Goal: Task Accomplishment & Management: Use online tool/utility

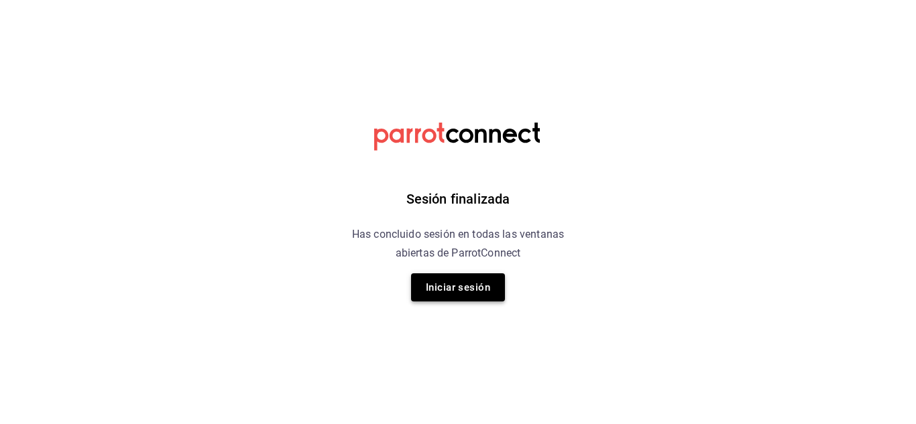
click at [449, 274] on button "Iniciar sesión" at bounding box center [458, 288] width 94 height 28
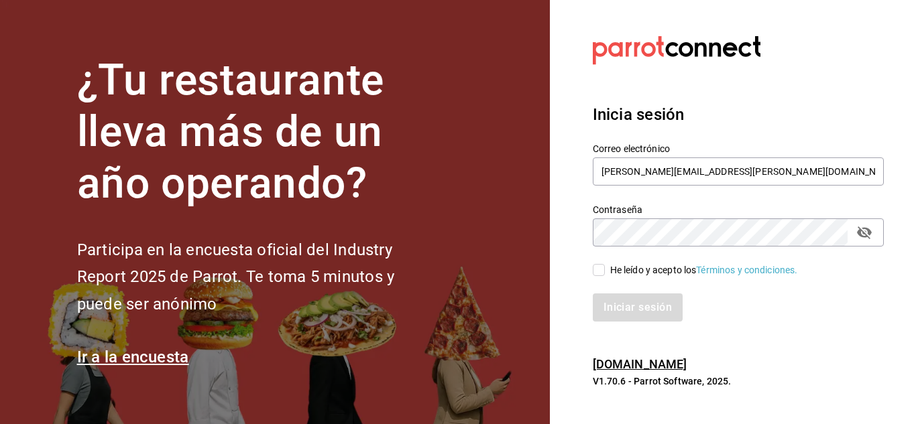
click at [622, 261] on div "He leído y acepto los Términos y condiciones." at bounding box center [730, 262] width 307 height 31
click at [608, 263] on span "He leído y acepto los Términos y condiciones." at bounding box center [701, 270] width 193 height 14
click at [605, 264] on input "He leído y acepto los Términos y condiciones." at bounding box center [599, 270] width 12 height 12
checkbox input "true"
click at [625, 312] on button "Iniciar sesión" at bounding box center [638, 308] width 91 height 28
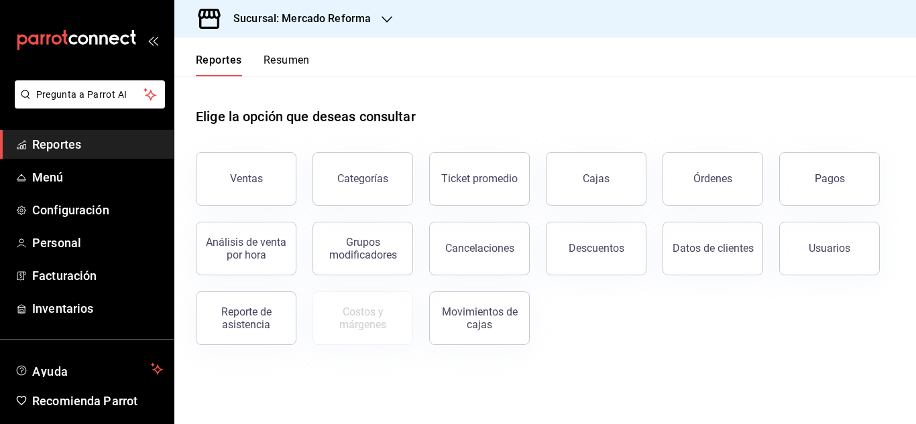
click at [194, 23] on div "Sucursal: Mercado Reforma" at bounding box center [291, 19] width 213 height 38
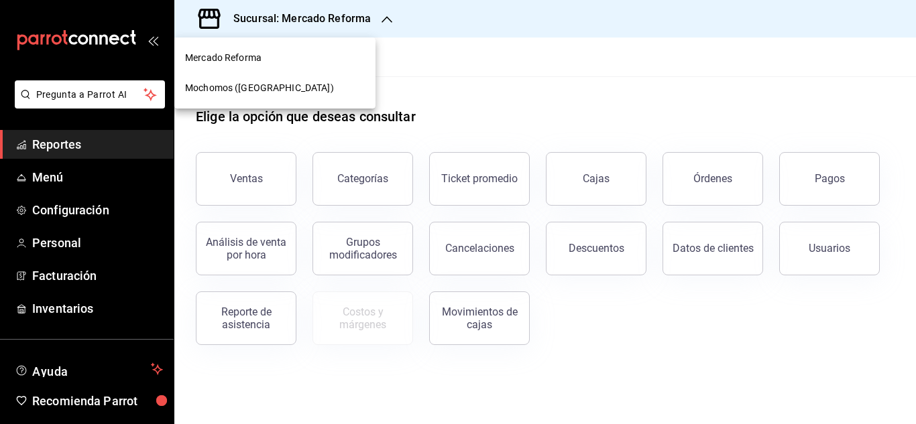
click at [205, 99] on div "Mochomos ([GEOGRAPHIC_DATA])" at bounding box center [274, 88] width 201 height 30
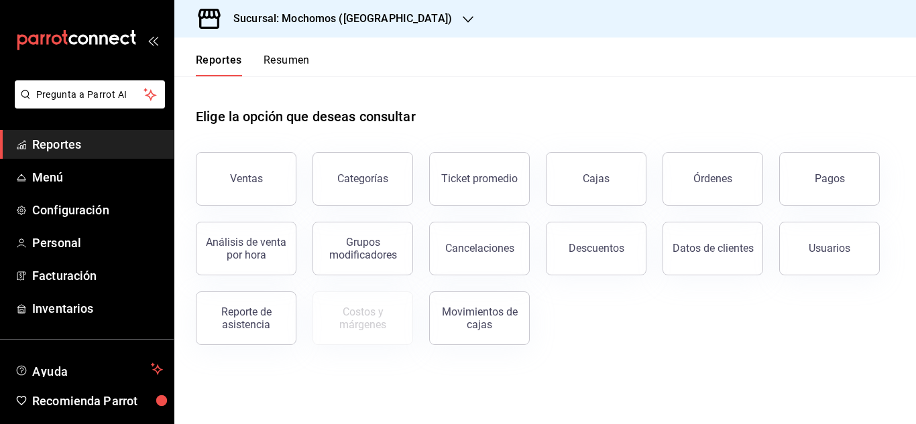
click at [60, 145] on span "Reportes" at bounding box center [97, 144] width 131 height 18
click at [262, 164] on button "Ventas" at bounding box center [246, 179] width 101 height 54
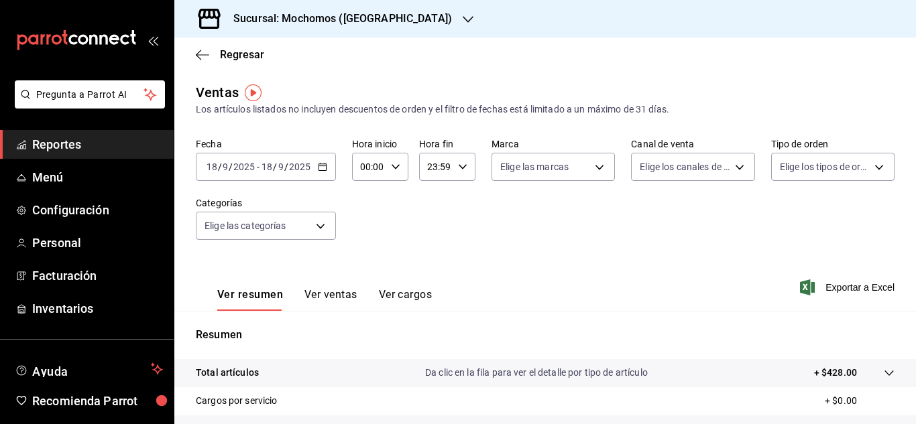
click at [322, 173] on div "[DATE] [DATE] - [DATE] [DATE]" at bounding box center [266, 167] width 140 height 28
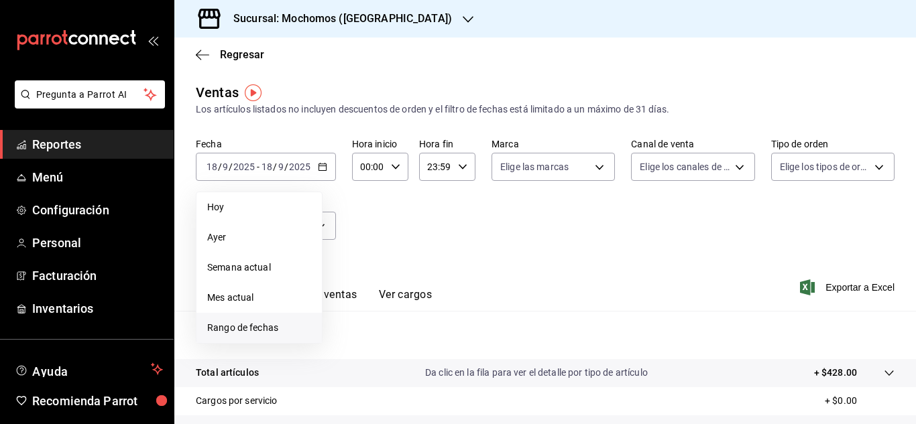
click at [272, 333] on span "Rango de fechas" at bounding box center [259, 328] width 104 height 14
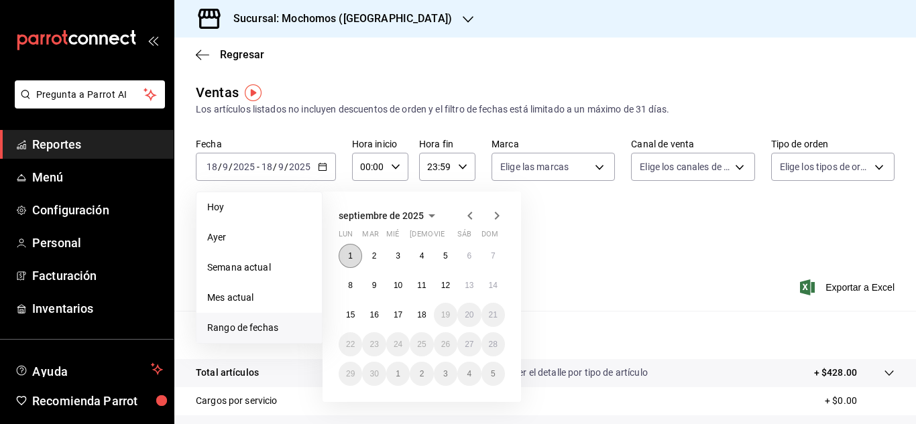
click at [349, 245] on button "1" at bounding box center [350, 256] width 23 height 24
click at [420, 320] on button "18" at bounding box center [421, 315] width 23 height 24
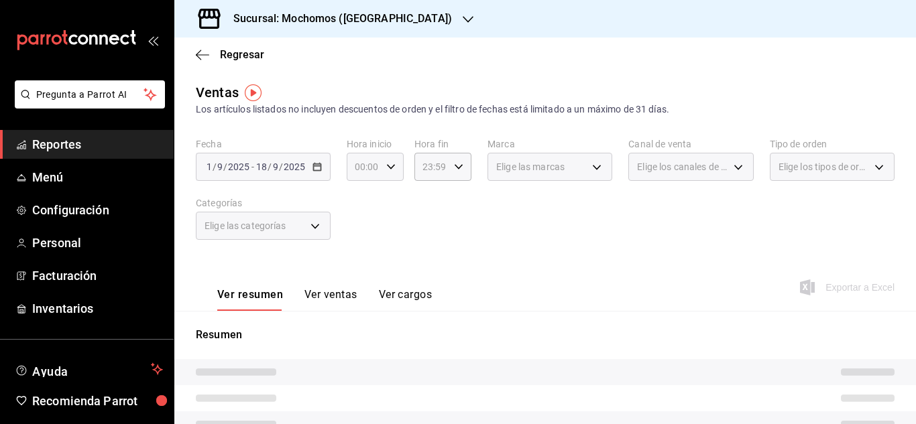
click at [396, 162] on div "00:00 Hora inicio" at bounding box center [375, 167] width 57 height 28
click at [360, 253] on button "04" at bounding box center [360, 262] width 23 height 27
type input "04:00"
click at [463, 152] on div at bounding box center [458, 212] width 916 height 424
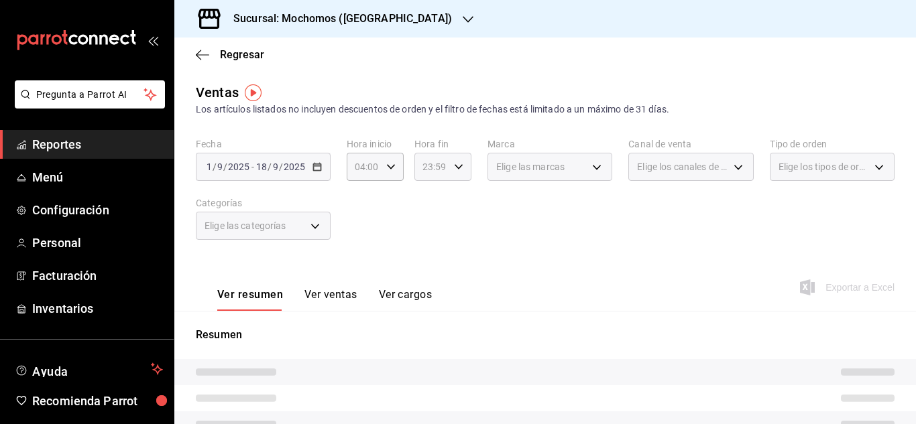
click at [461, 177] on div "23:59 Hora fin" at bounding box center [442, 167] width 57 height 28
click at [457, 168] on div at bounding box center [458, 212] width 916 height 424
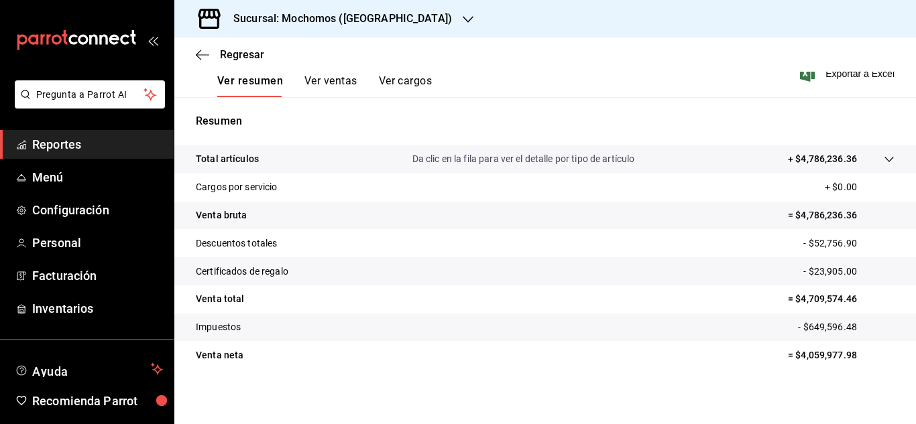
scroll to position [218, 0]
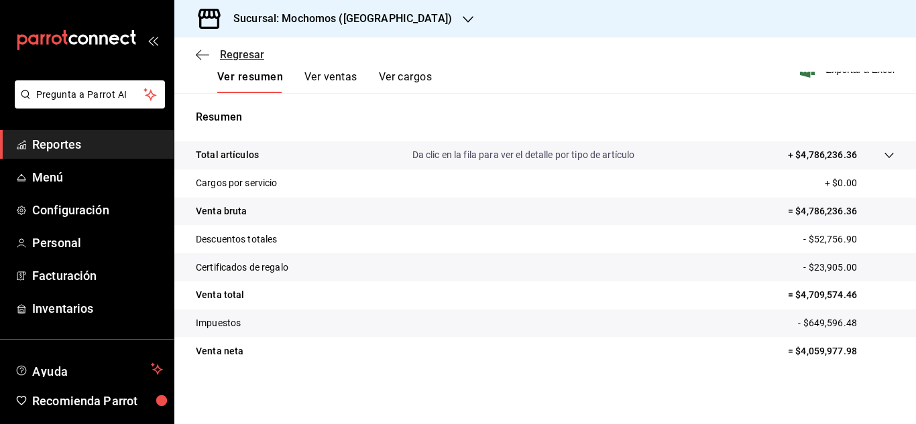
click at [203, 56] on icon "button" at bounding box center [202, 55] width 13 height 12
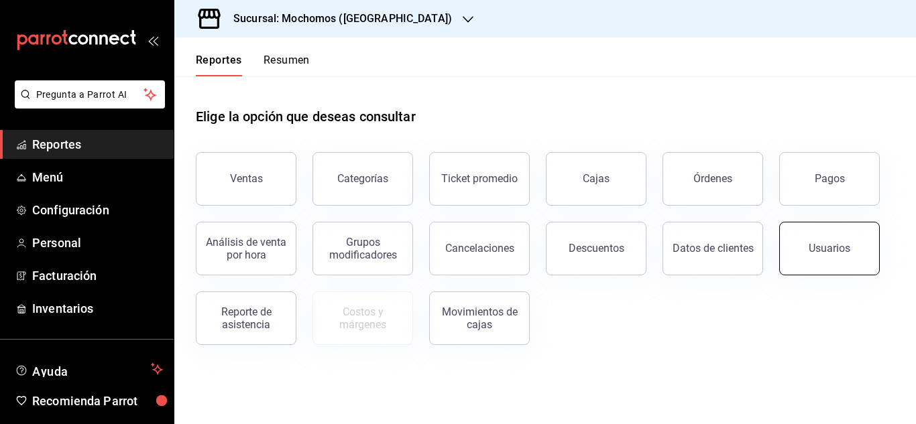
click at [834, 258] on button "Usuarios" at bounding box center [829, 249] width 101 height 54
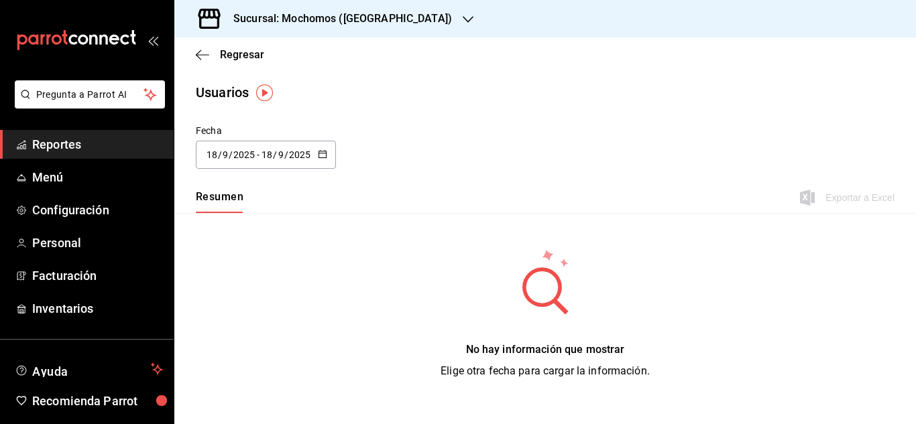
click at [318, 159] on button "button" at bounding box center [322, 155] width 9 height 11
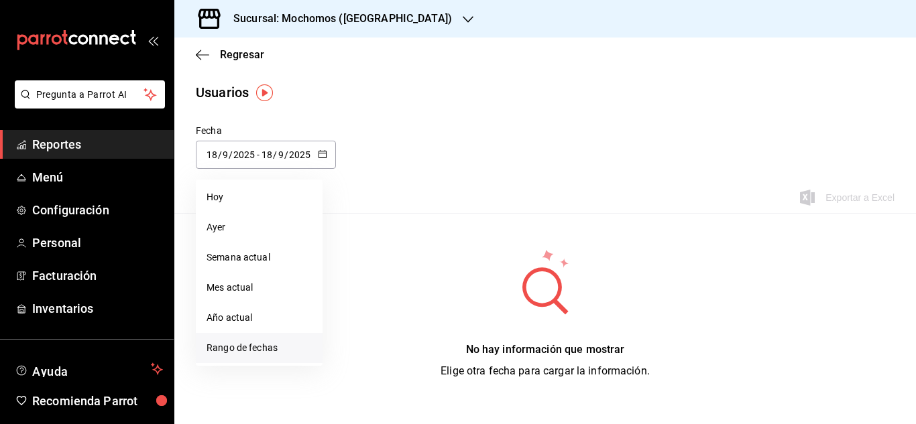
click at [275, 349] on li "Rango de fechas" at bounding box center [259, 348] width 127 height 30
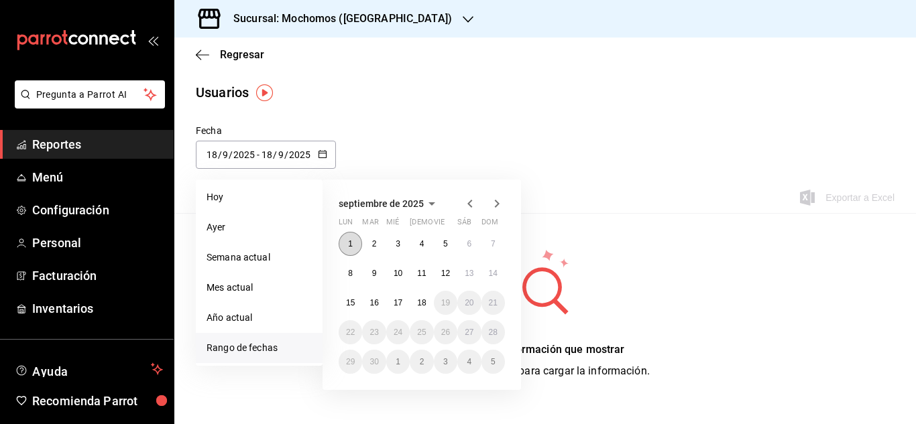
click at [353, 243] on abbr "1" at bounding box center [350, 243] width 5 height 9
click at [418, 307] on abbr "18" at bounding box center [421, 302] width 9 height 9
type input "[DATE]"
type input "1"
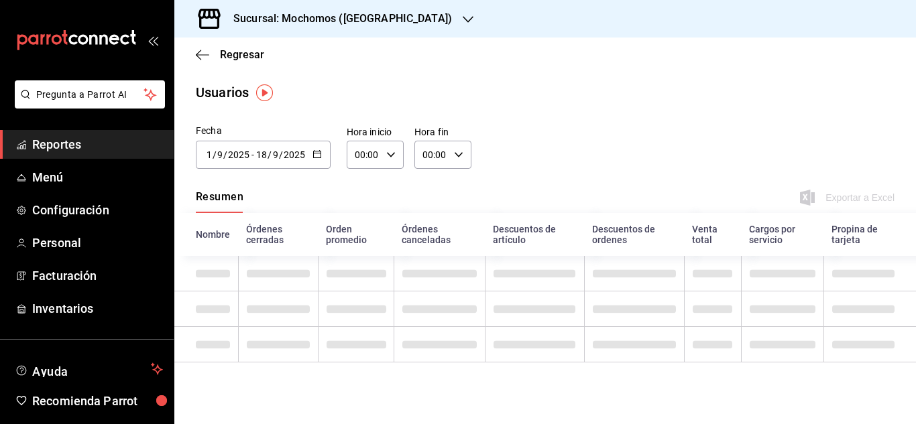
click at [363, 158] on input "00:00" at bounding box center [364, 154] width 34 height 27
click at [357, 254] on span "04" at bounding box center [360, 250] width 7 height 11
type input "04:00"
click at [359, 255] on span "04" at bounding box center [360, 250] width 7 height 11
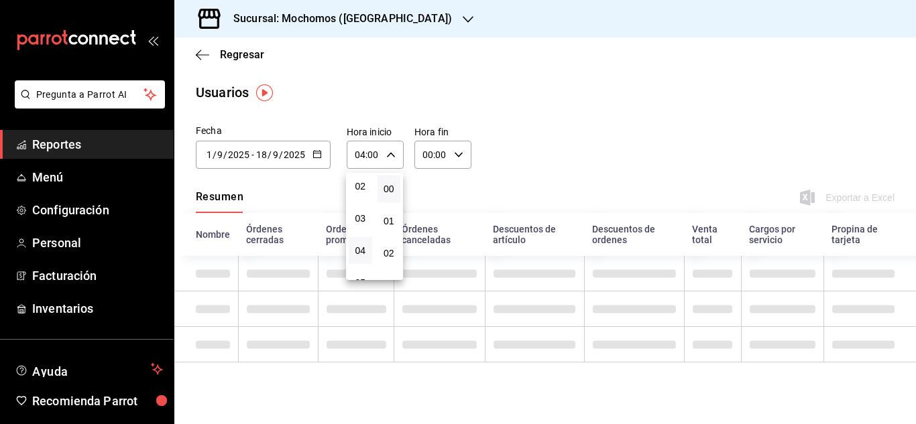
click at [445, 164] on div at bounding box center [458, 212] width 916 height 424
click at [449, 164] on div "00:00 Hora fin" at bounding box center [442, 155] width 57 height 28
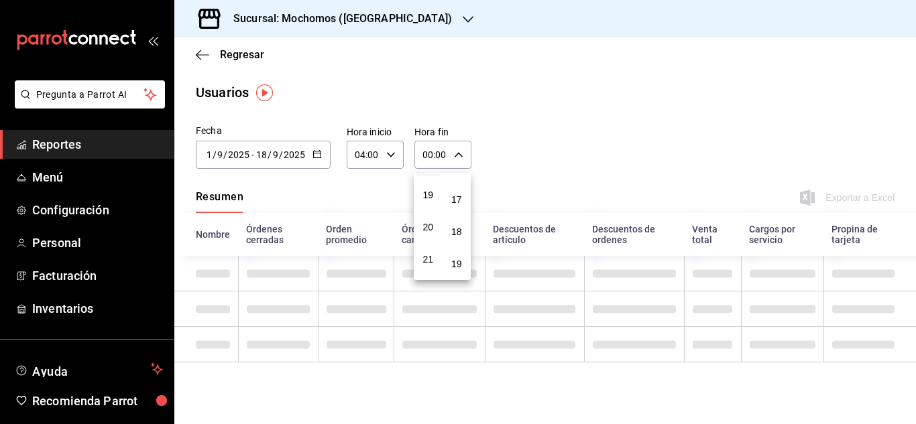
scroll to position [665, 0]
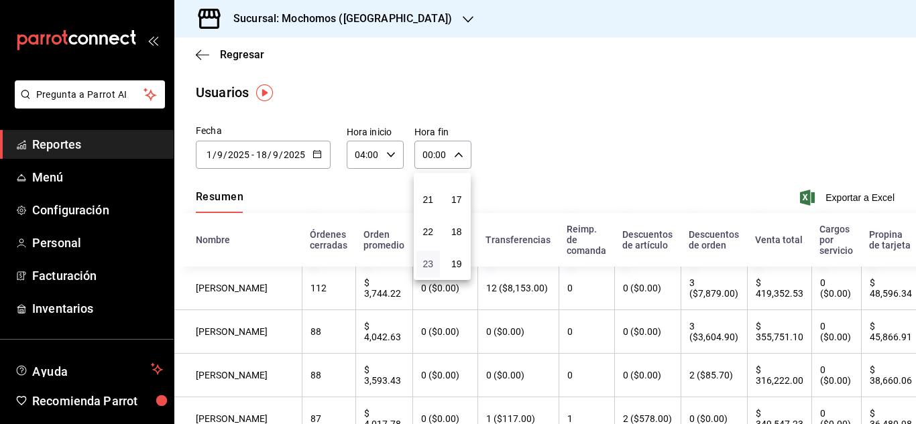
click at [429, 266] on span "23" at bounding box center [427, 264] width 7 height 11
type input "23:00"
click at [585, 94] on div at bounding box center [458, 212] width 916 height 424
click at [845, 197] on span "Exportar a Excel" at bounding box center [849, 198] width 92 height 16
